Goal: Information Seeking & Learning: Learn about a topic

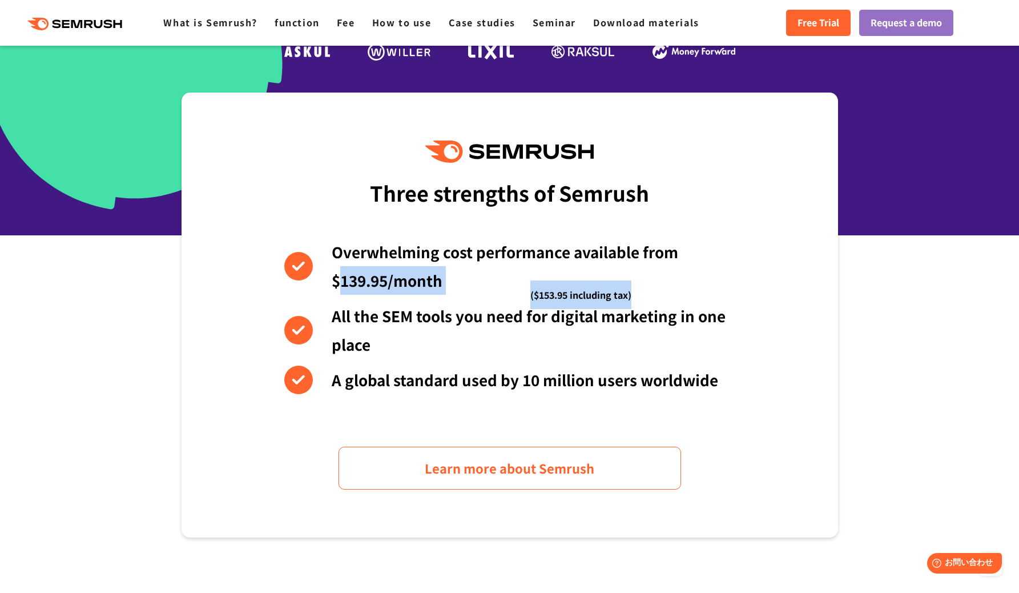
drag, startPoint x: 336, startPoint y: 280, endPoint x: 638, endPoint y: 296, distance: 302.4
click at [638, 296] on div "Overwhelming cost performance available from $139.95/month ($153.95 including t…" at bounding box center [509, 315] width 451 height 156
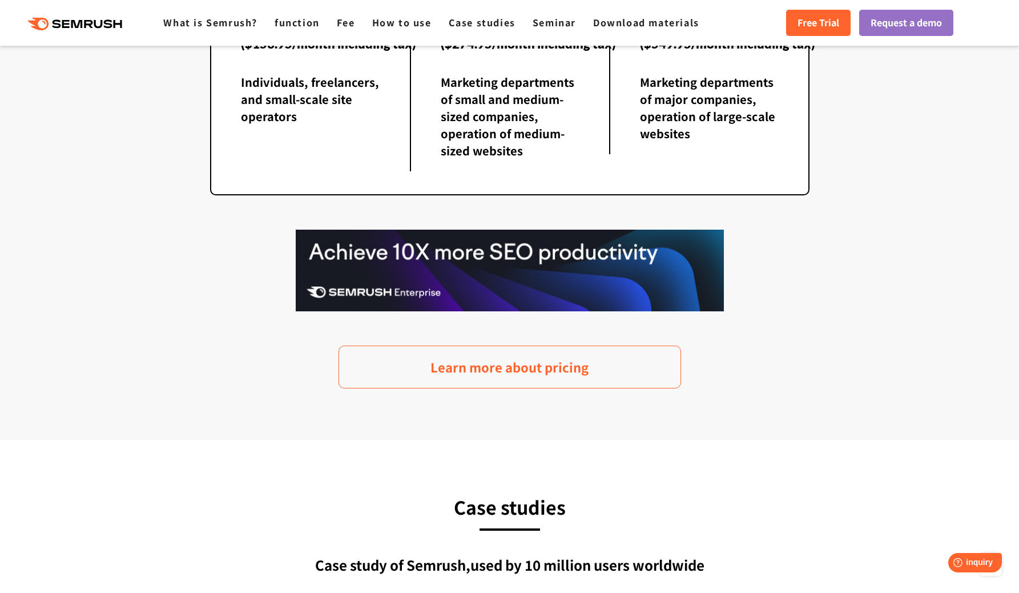
scroll to position [2350, 0]
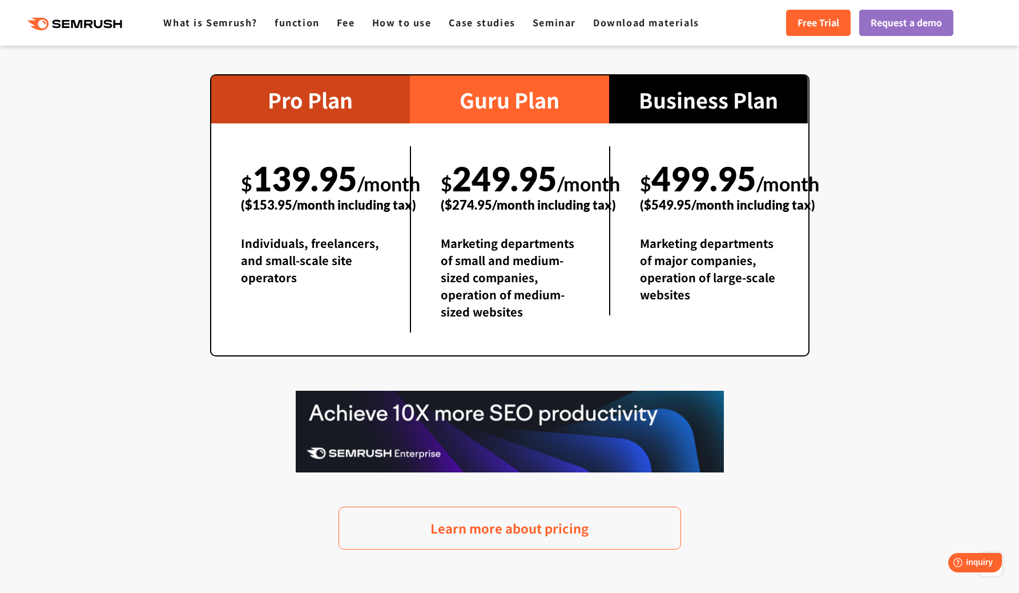
click at [289, 245] on font "Individuals, freelancers, and small-scale site operators" at bounding box center [310, 260] width 138 height 51
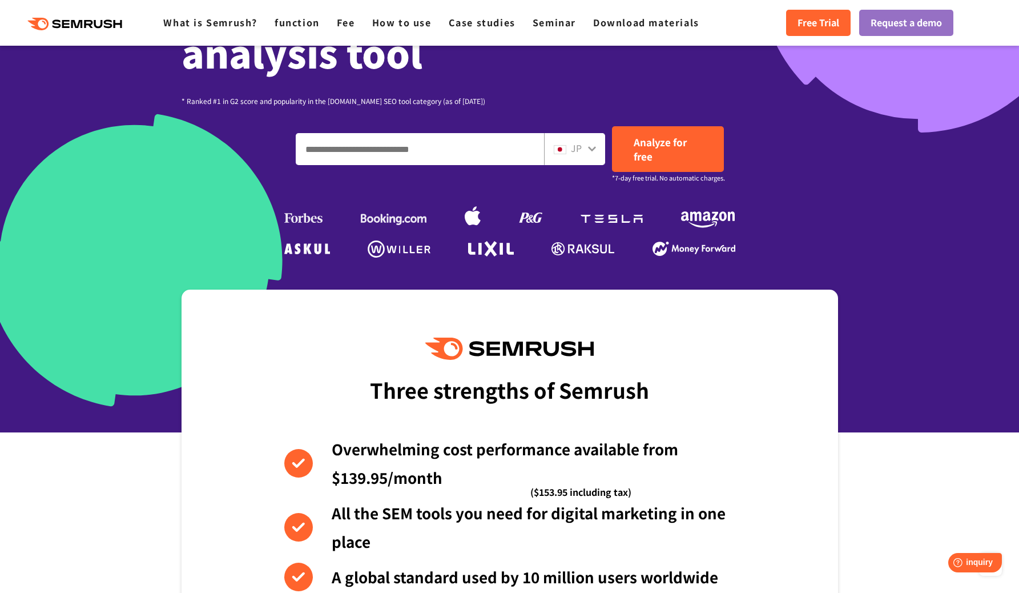
scroll to position [0, 0]
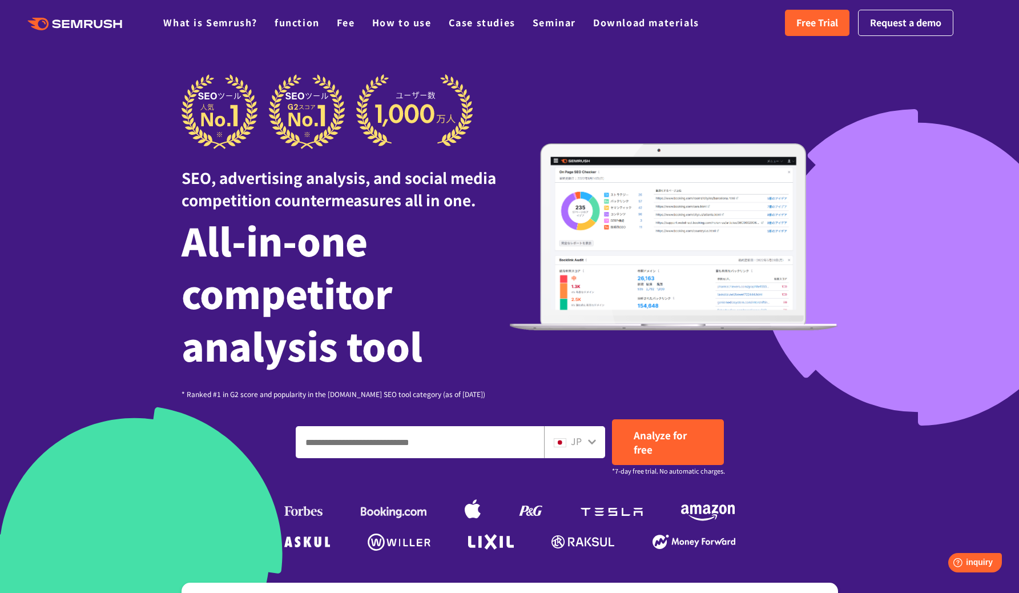
click at [581, 274] on img at bounding box center [674, 236] width 328 height 187
click at [488, 25] on font "Case studies" at bounding box center [482, 22] width 67 height 14
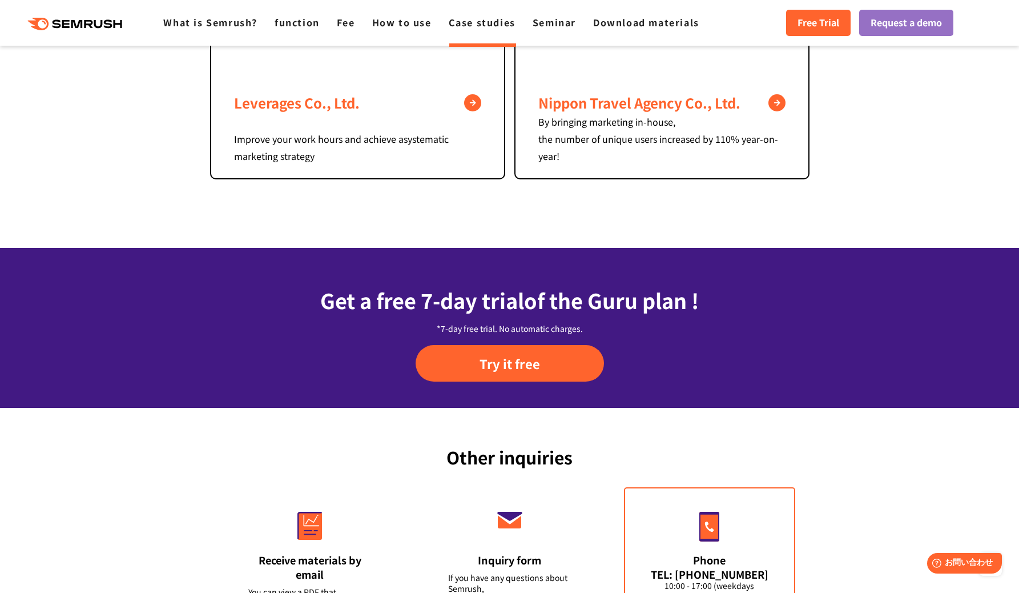
scroll to position [1464, 0]
